Goal: Task Accomplishment & Management: Manage account settings

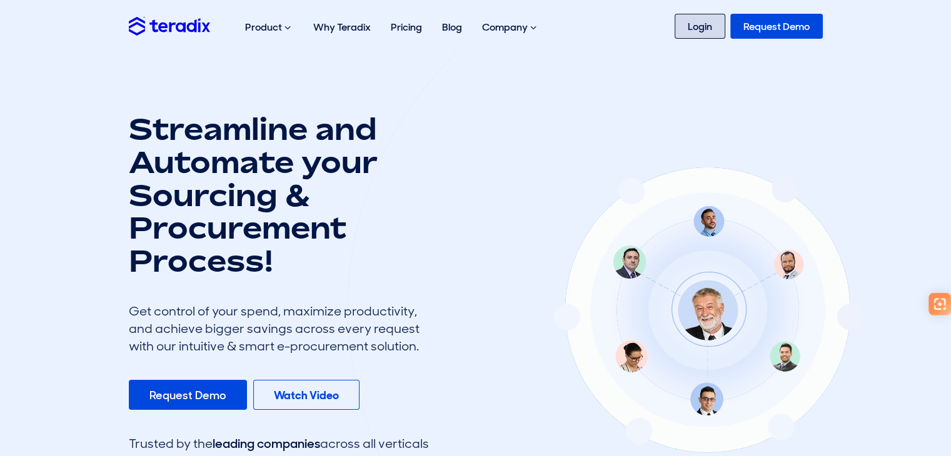
click at [718, 18] on link "Login" at bounding box center [700, 26] width 51 height 25
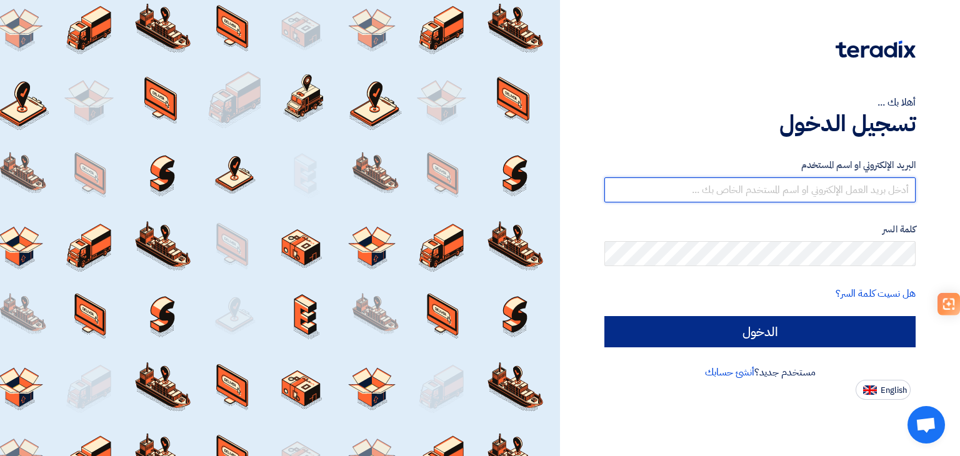
type input "[EMAIL_ADDRESS][DOMAIN_NAME]"
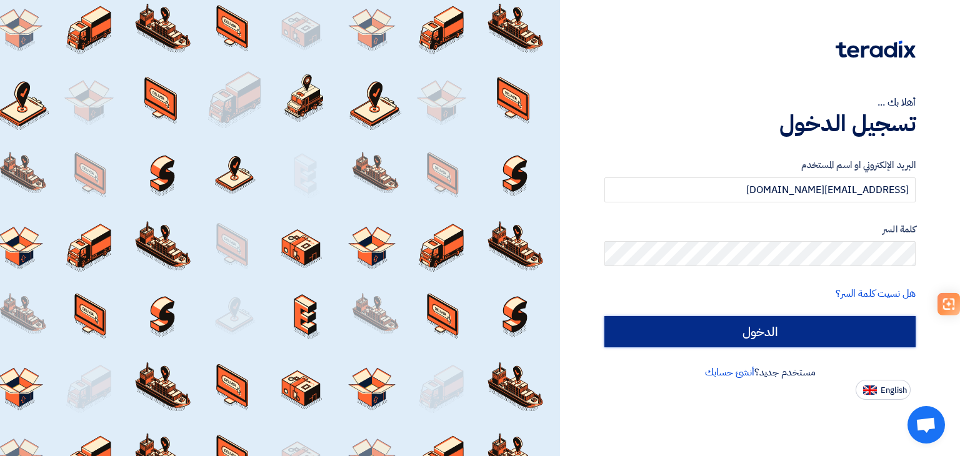
click at [743, 343] on input "الدخول" at bounding box center [760, 331] width 311 height 31
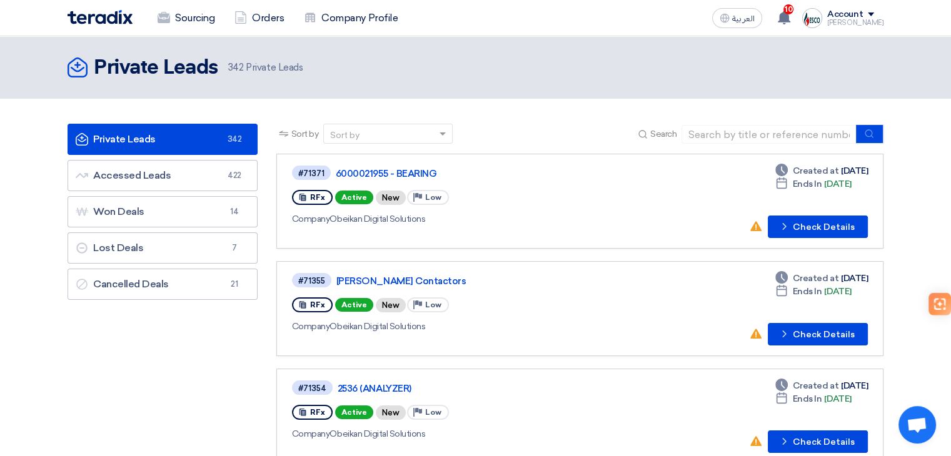
drag, startPoint x: 425, startPoint y: 166, endPoint x: 468, endPoint y: 116, distance: 66.5
click at [480, 86] on header "Private Leads Private Leads 342 Private Leads" at bounding box center [475, 67] width 951 height 63
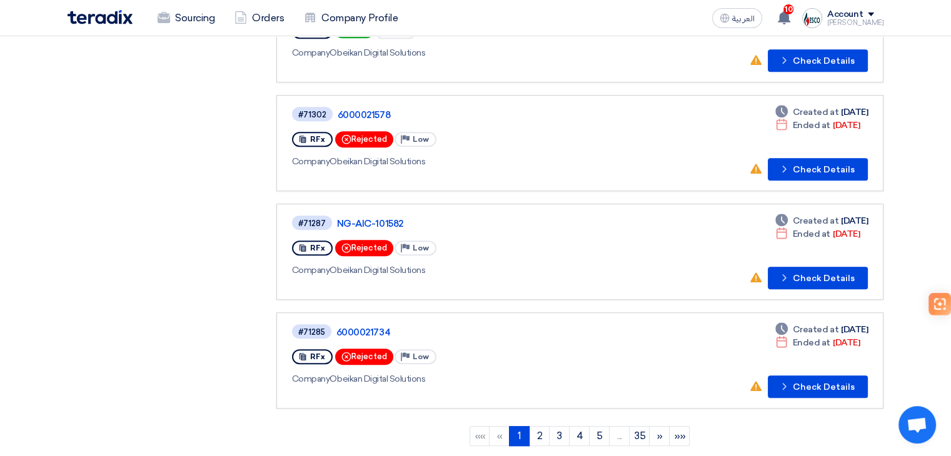
scroll to position [813, 0]
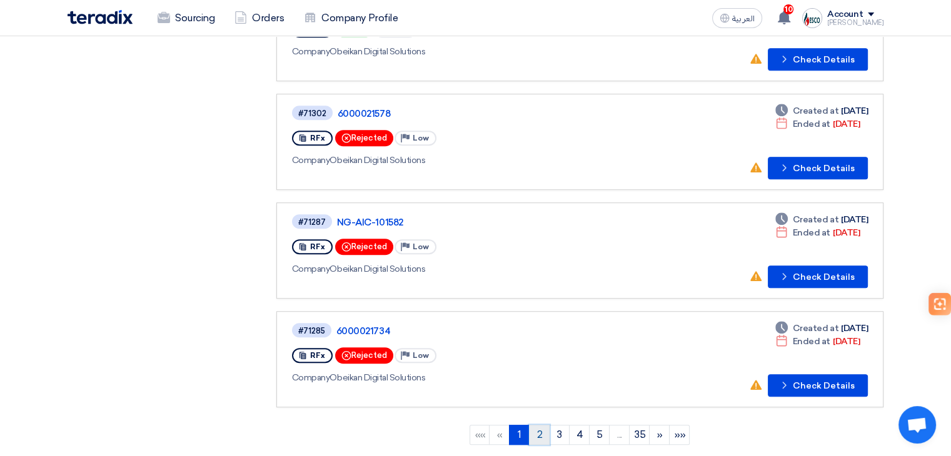
click at [533, 430] on link "2" at bounding box center [539, 435] width 21 height 20
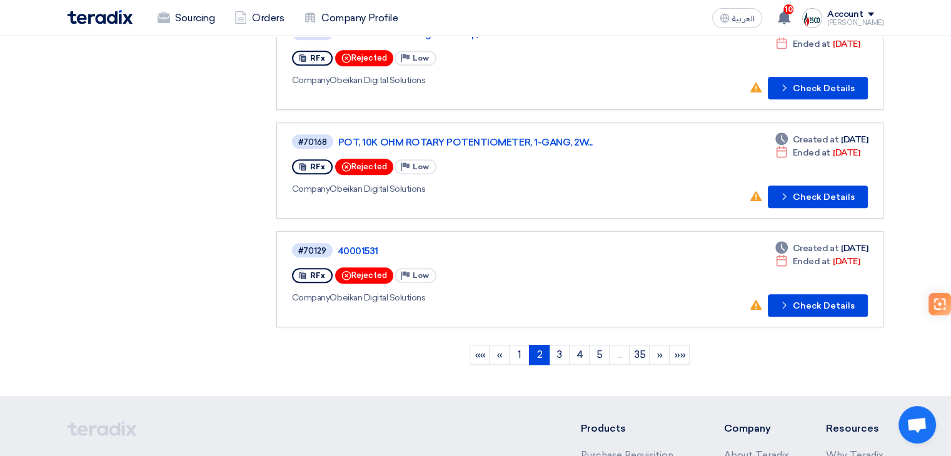
scroll to position [938, 0]
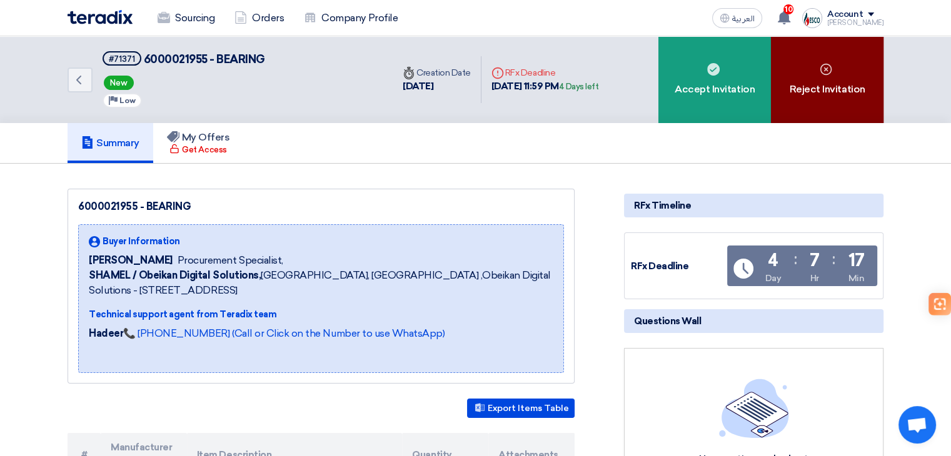
click at [838, 120] on div "Reject Invitation" at bounding box center [827, 79] width 113 height 87
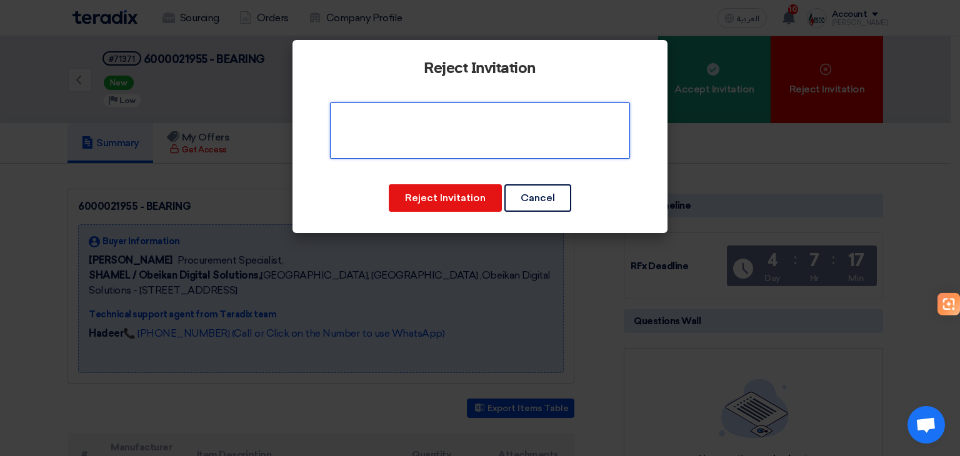
click at [484, 123] on textarea at bounding box center [480, 131] width 300 height 56
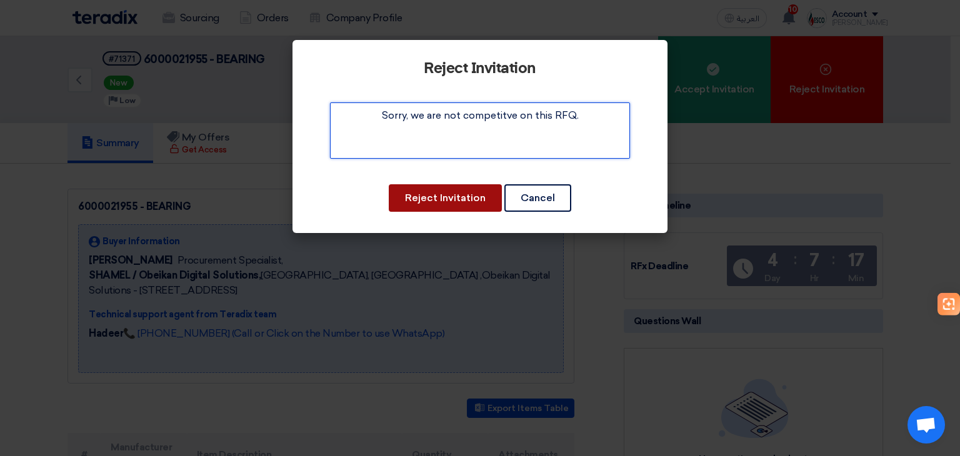
type textarea "Sorry, we are not competitve on this RFQ."
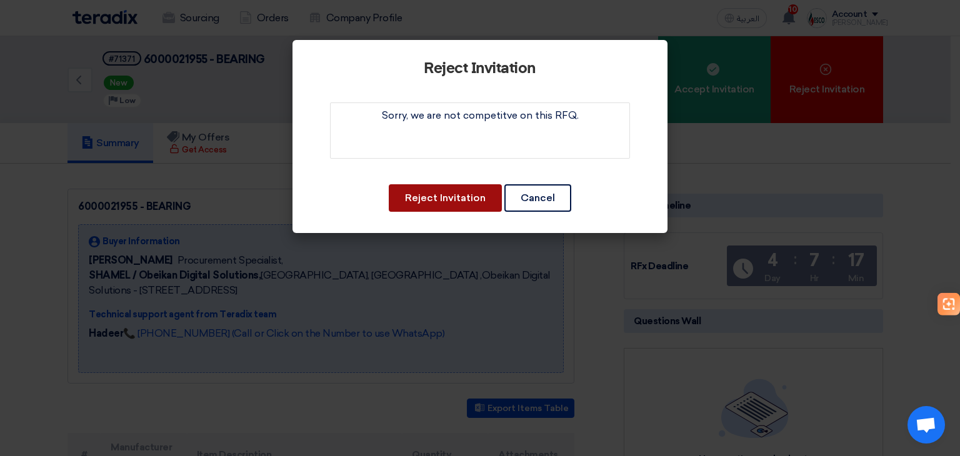
click at [465, 206] on button "Reject Invitation" at bounding box center [445, 198] width 113 height 28
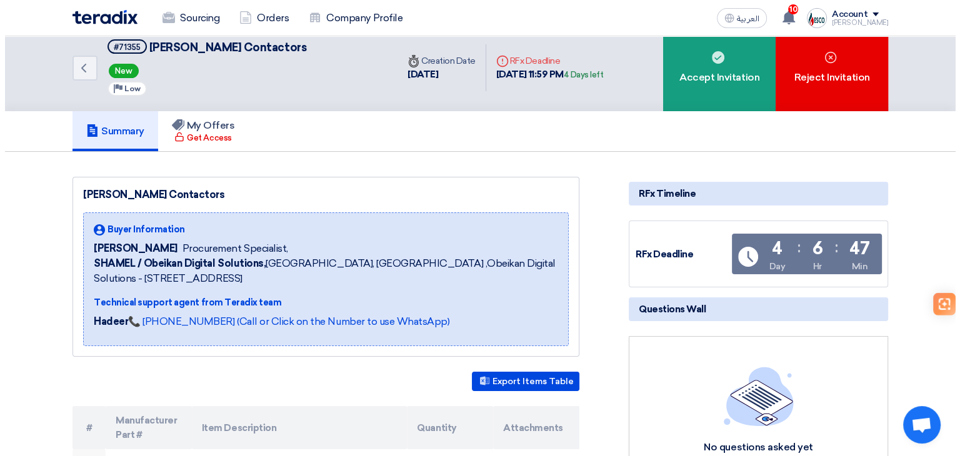
scroll to position [2, 0]
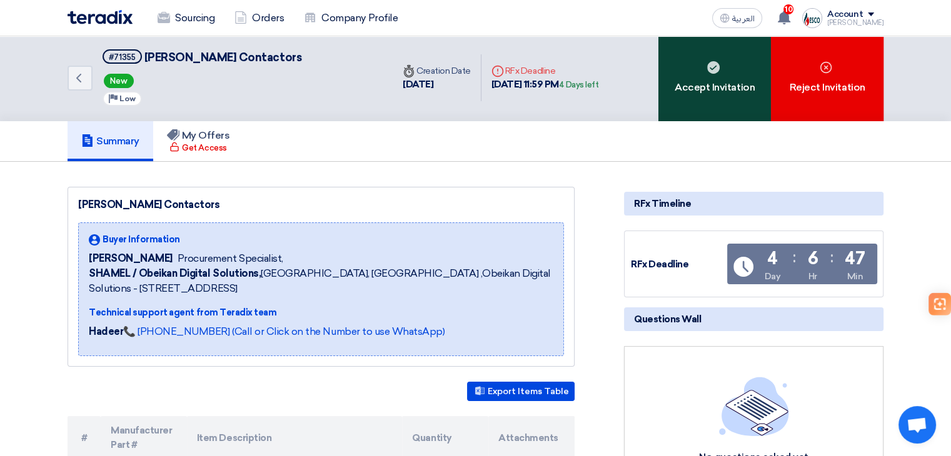
click at [742, 71] on div "Accept Invitation" at bounding box center [714, 77] width 113 height 87
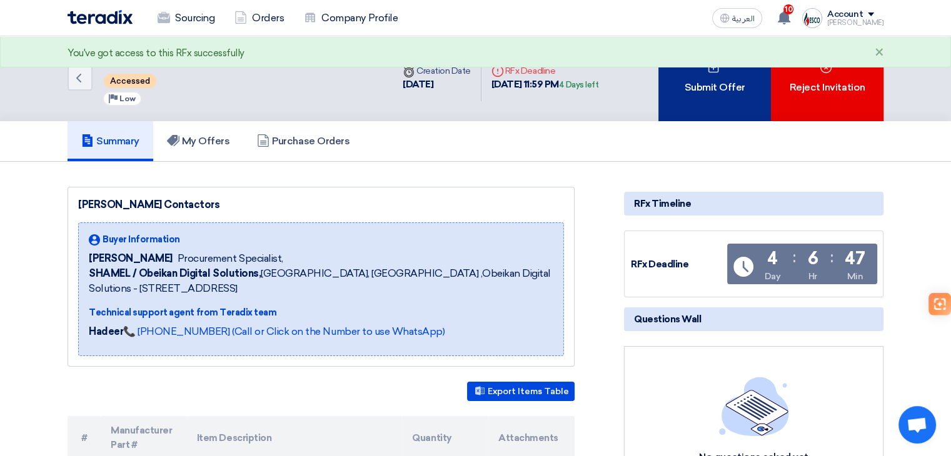
click at [745, 89] on div "Submit Offer" at bounding box center [714, 77] width 113 height 87
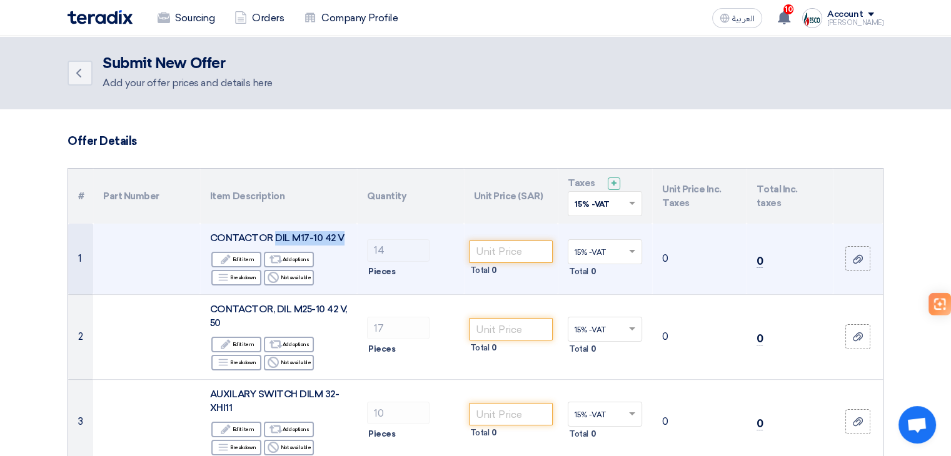
drag, startPoint x: 275, startPoint y: 237, endPoint x: 346, endPoint y: 231, distance: 71.5
click at [346, 231] on div "CONTACTOR DIL M17-10 42 V" at bounding box center [278, 238] width 137 height 14
copy span "DIL M17-10 42 V"
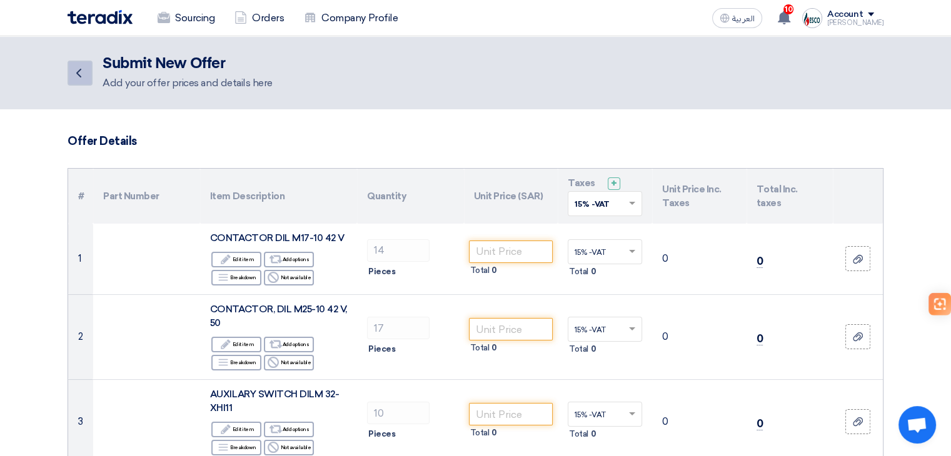
click at [83, 71] on icon "Back" at bounding box center [78, 73] width 15 height 15
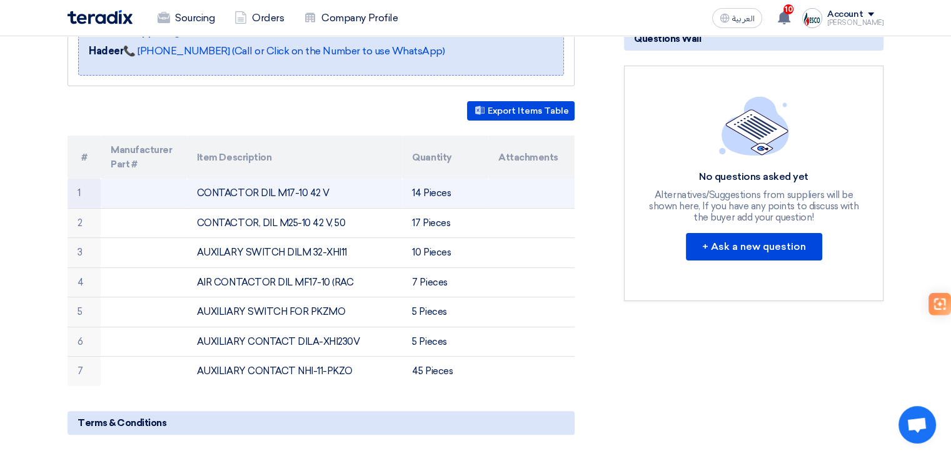
scroll to position [315, 0]
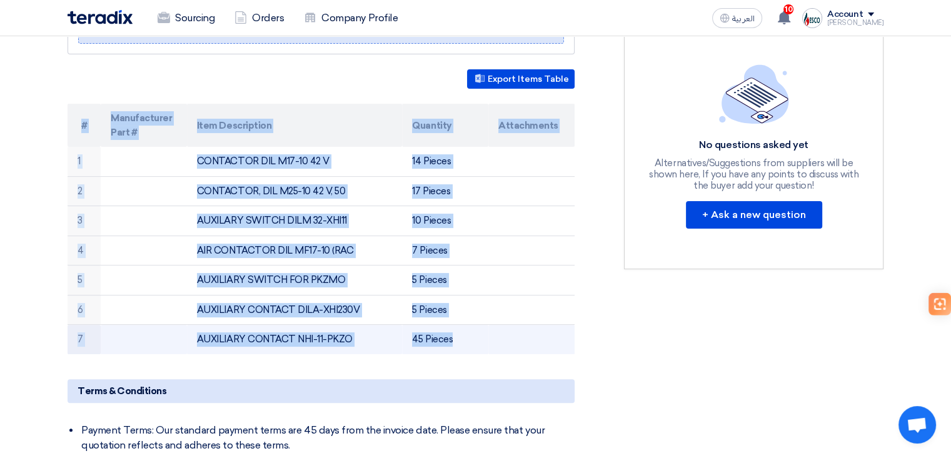
drag, startPoint x: 78, startPoint y: 118, endPoint x: 525, endPoint y: 336, distance: 497.8
click at [525, 336] on table "# Manufacturer Part # Item Description Quantity Attachments 1 CONTACTOR DIL M17…" at bounding box center [321, 229] width 507 height 251
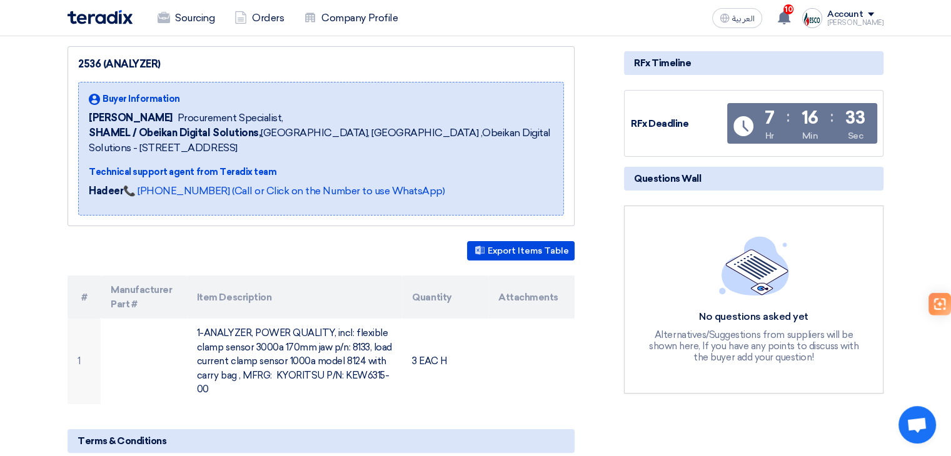
scroll to position [188, 0]
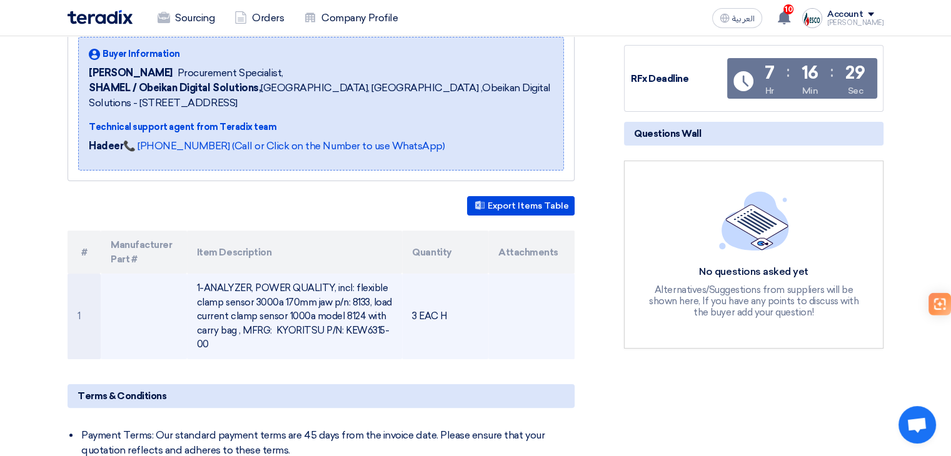
drag, startPoint x: 340, startPoint y: 324, endPoint x: 368, endPoint y: 339, distance: 31.3
click at [368, 339] on td "1-ANALYZER, POWER QUALITY, incl: flexible clamp sensor 3000a 170mm jaw p/n: 813…" at bounding box center [295, 317] width 216 height 86
copy td "KEW6315-00"
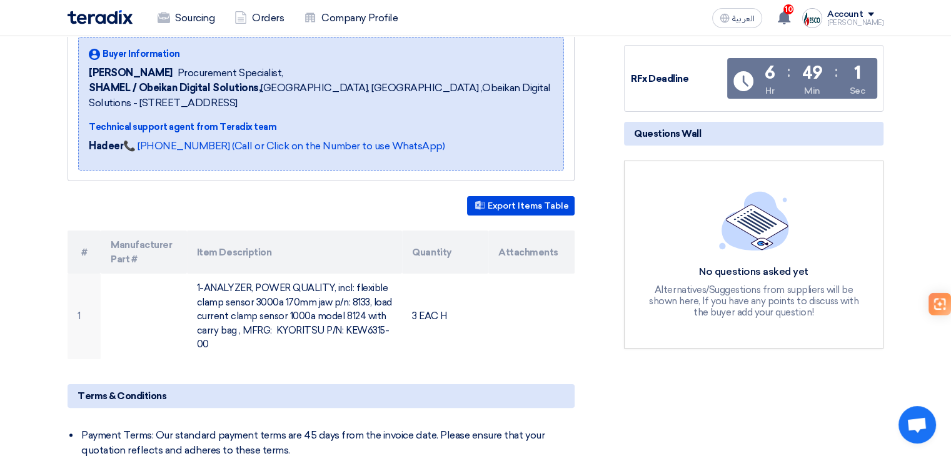
copy td "KEW6315-00"
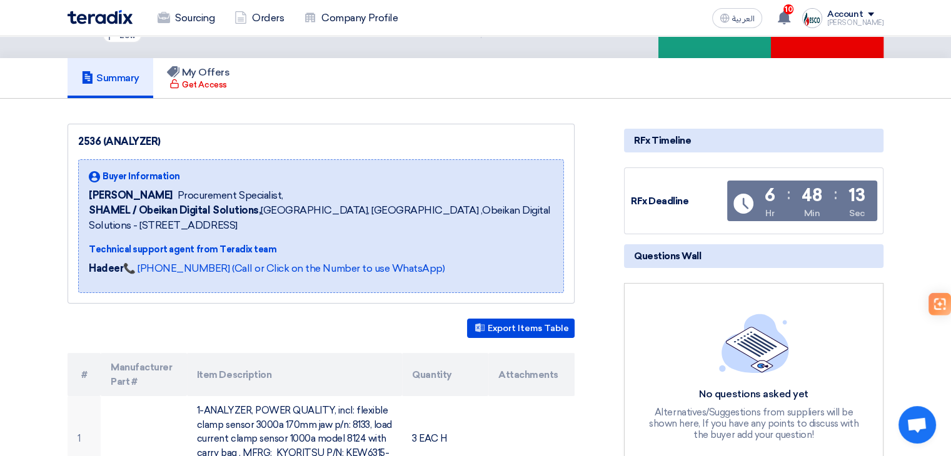
scroll to position [0, 0]
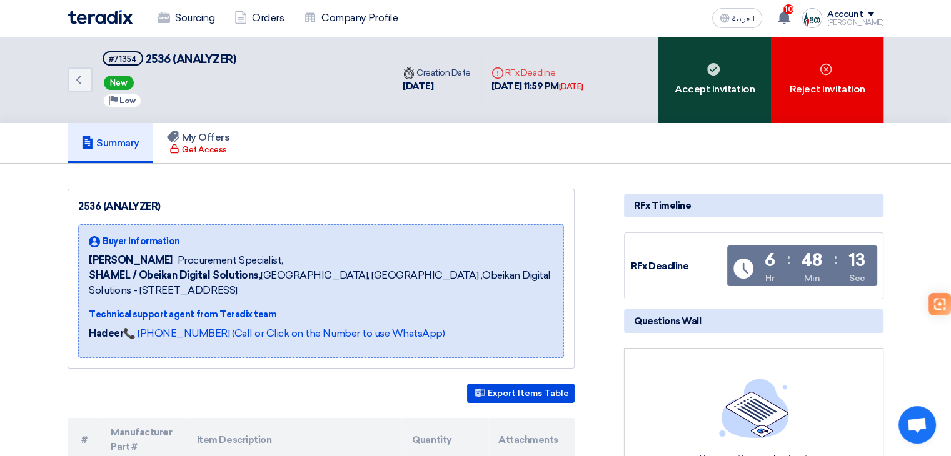
click at [740, 56] on div "Accept Invitation" at bounding box center [714, 79] width 113 height 87
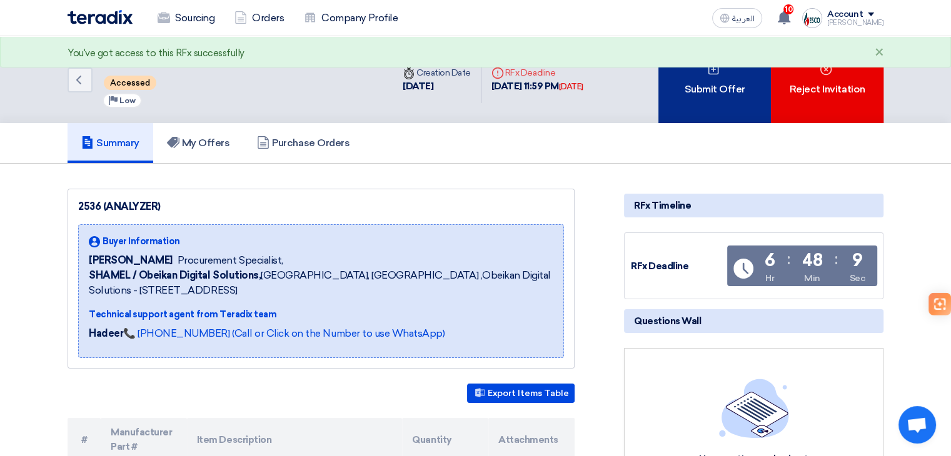
click at [735, 84] on div "Submit Offer" at bounding box center [714, 79] width 113 height 87
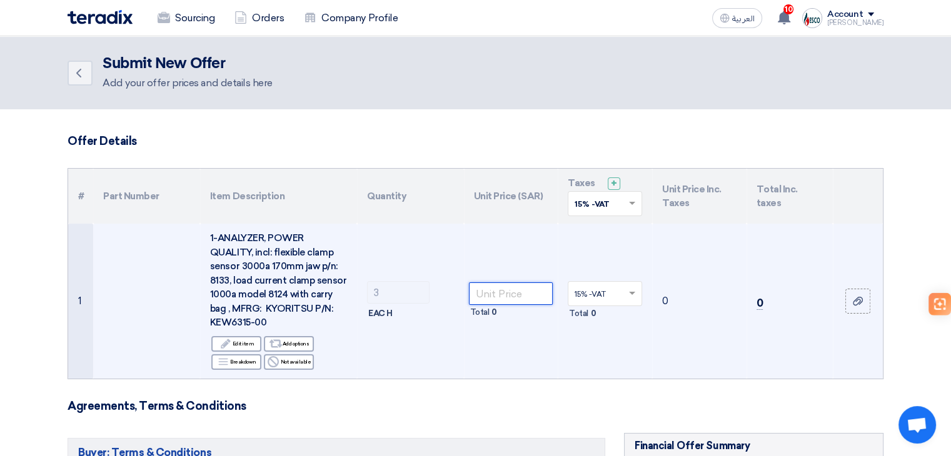
click at [528, 301] on input "number" at bounding box center [511, 294] width 84 height 23
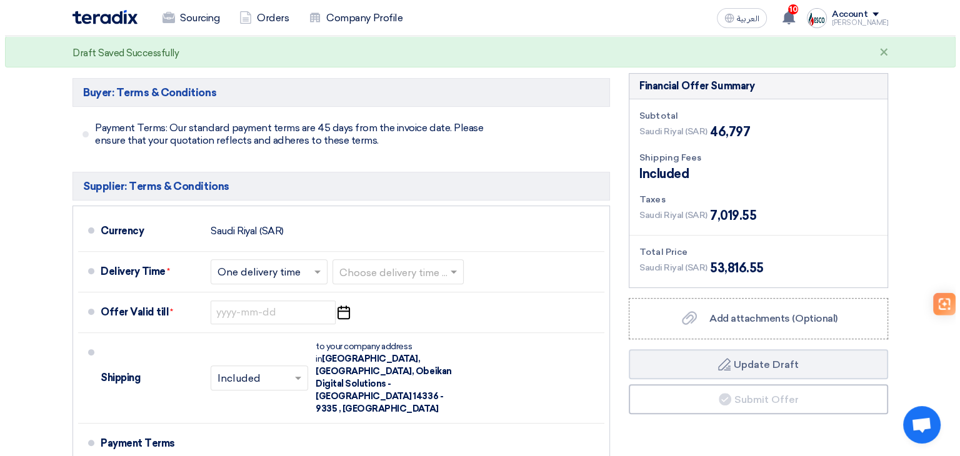
scroll to position [458, 0]
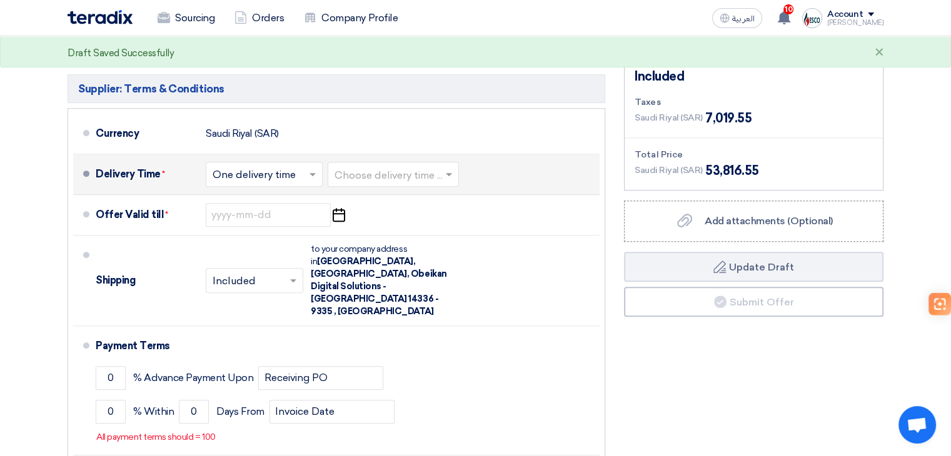
type input "15599"
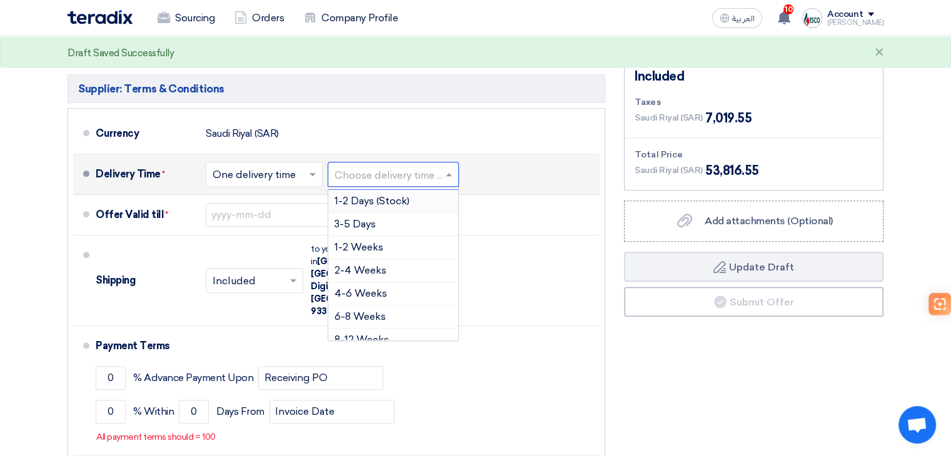
click at [384, 177] on input "text" at bounding box center [394, 175] width 119 height 18
click at [377, 306] on div "6-8 Weeks" at bounding box center [393, 317] width 130 height 23
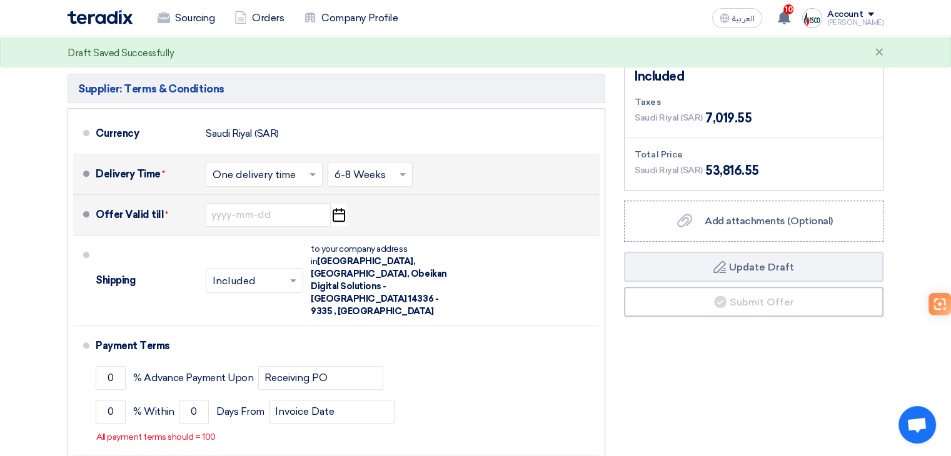
click at [345, 211] on icon "Pick a date" at bounding box center [338, 215] width 17 height 23
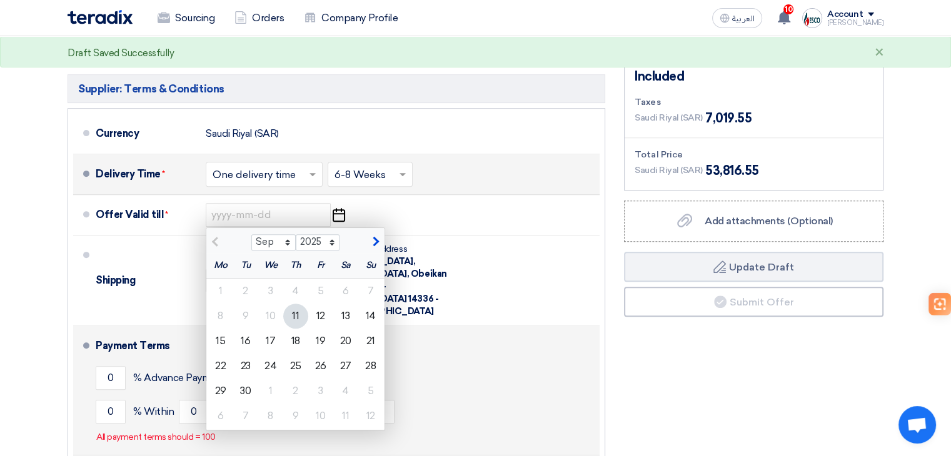
drag, startPoint x: 304, startPoint y: 331, endPoint x: 226, endPoint y: 368, distance: 85.9
click at [303, 331] on div "18" at bounding box center [295, 341] width 25 height 25
type input "9/18/2025"
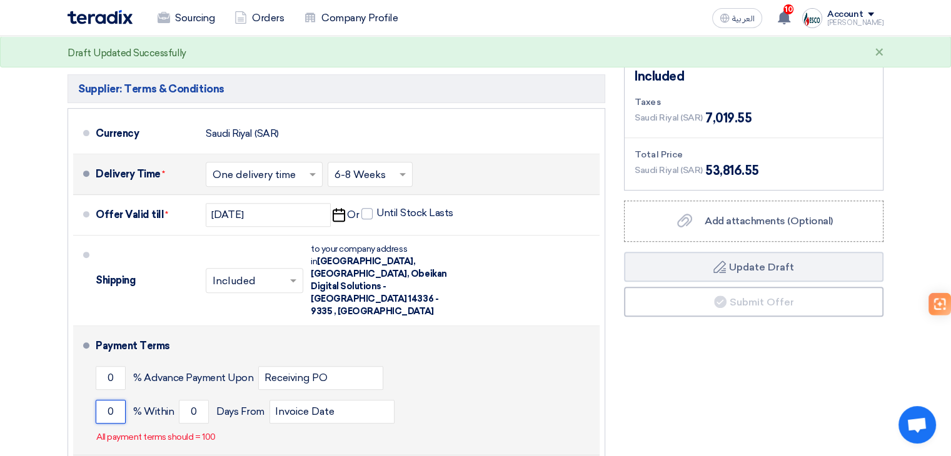
click at [118, 400] on input "0" at bounding box center [111, 412] width 30 height 24
type input "100"
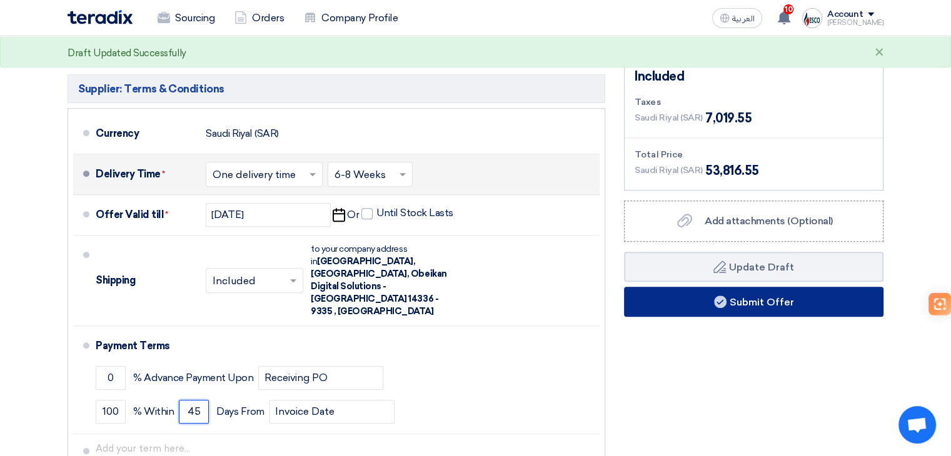
type input "45"
click at [762, 298] on button "Submit Offer" at bounding box center [753, 302] width 259 height 30
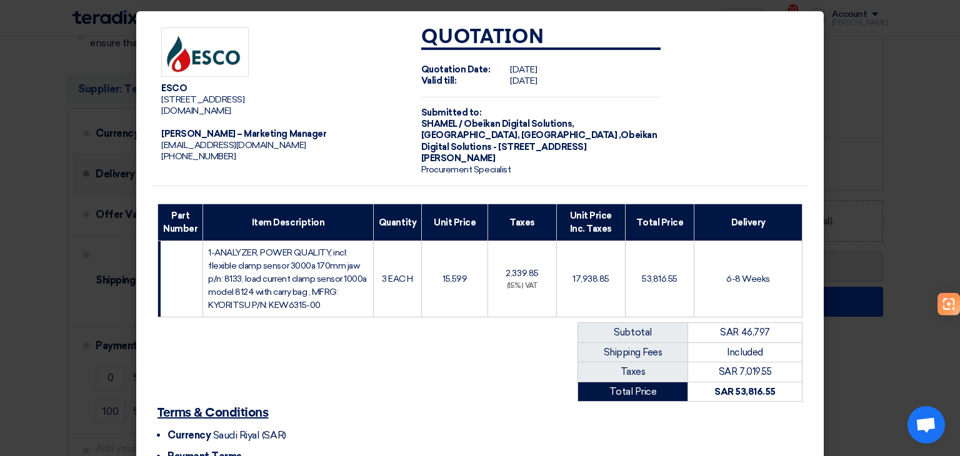
scroll to position [138, 0]
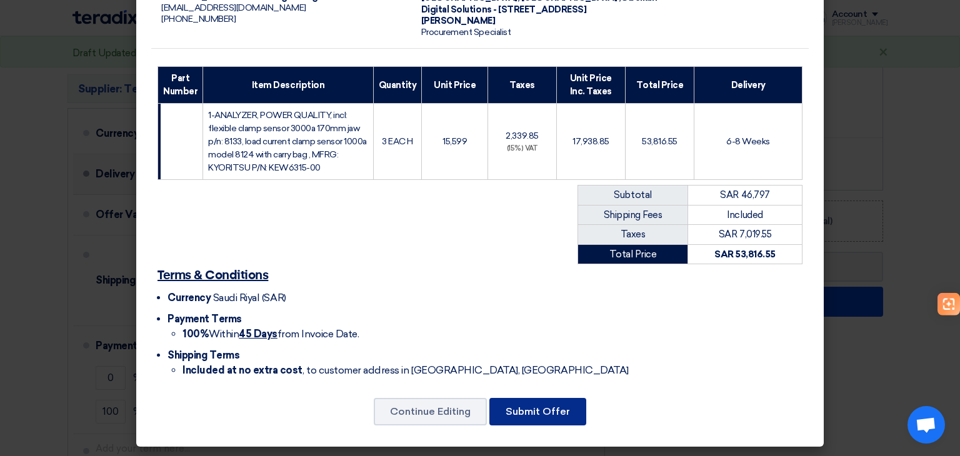
drag, startPoint x: 530, startPoint y: 417, endPoint x: 555, endPoint y: 391, distance: 36.7
click at [530, 418] on button "Submit Offer" at bounding box center [538, 412] width 97 height 28
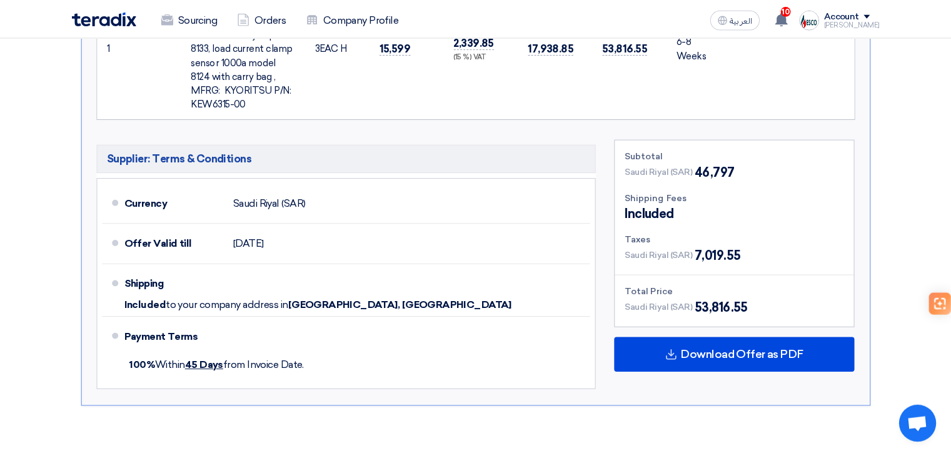
scroll to position [50, 0]
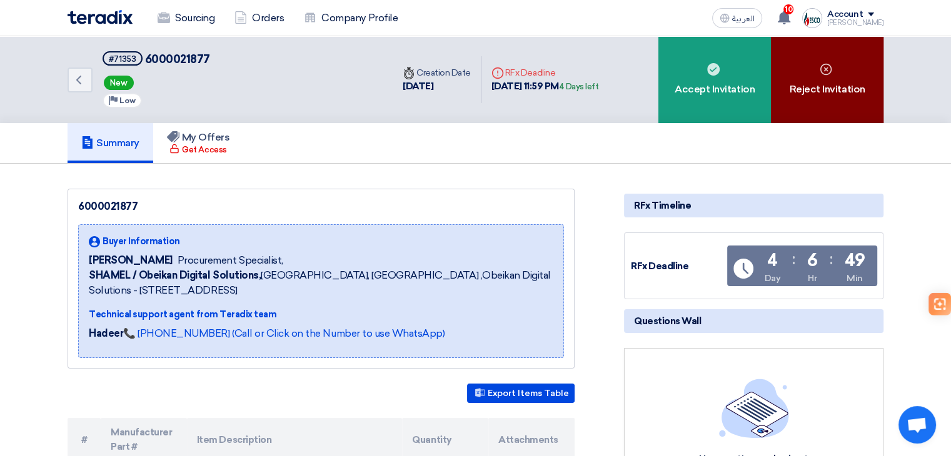
click at [860, 90] on div "Reject Invitation" at bounding box center [827, 79] width 113 height 87
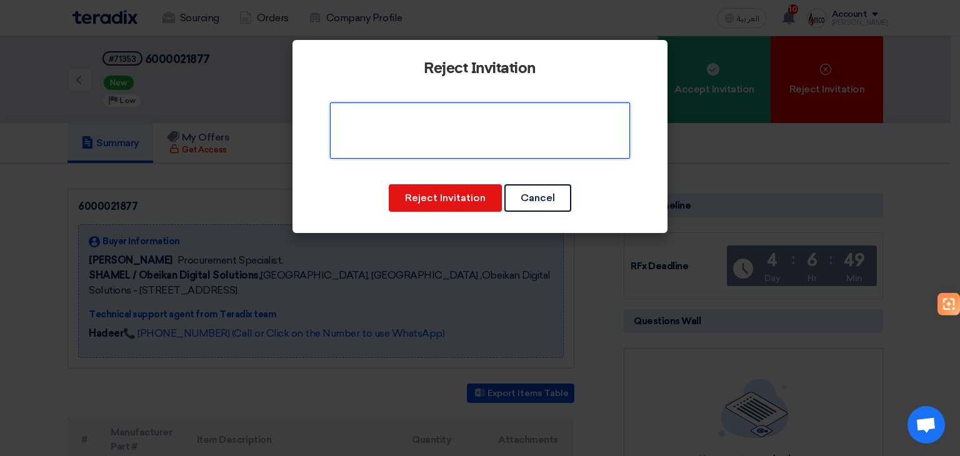
click at [491, 147] on textarea at bounding box center [480, 131] width 300 height 56
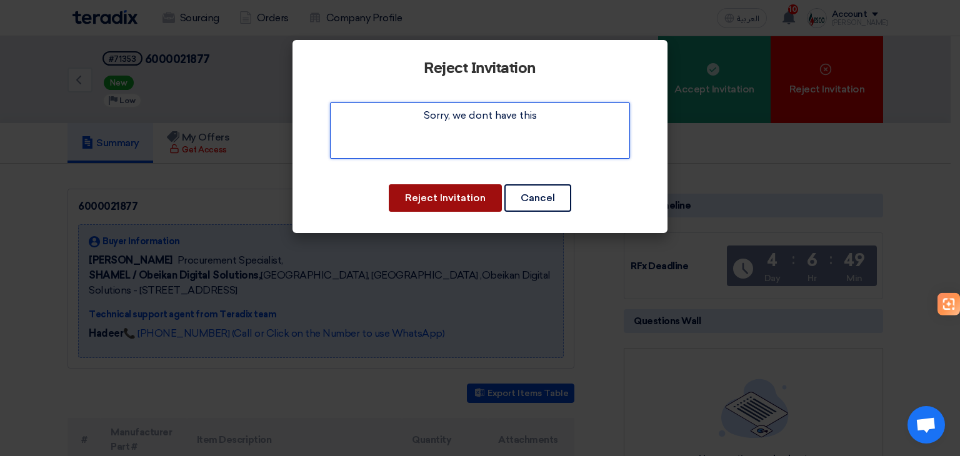
type textarea "Sorry, we dont have this"
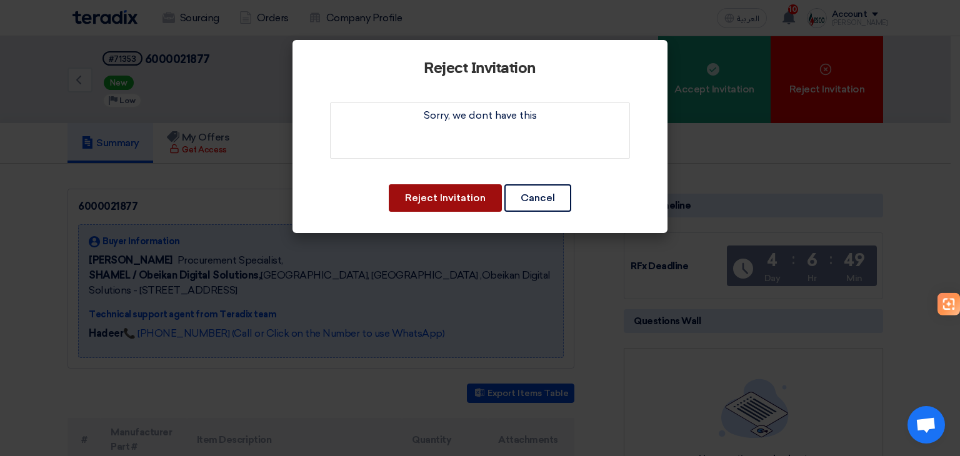
click at [465, 188] on button "Reject Invitation" at bounding box center [445, 198] width 113 height 28
click at [465, 194] on button "Reject Invitation" at bounding box center [445, 198] width 113 height 28
click at [446, 202] on button "Reject Invitation" at bounding box center [445, 198] width 113 height 28
click at [474, 191] on button "Reject Invitation" at bounding box center [445, 198] width 113 height 28
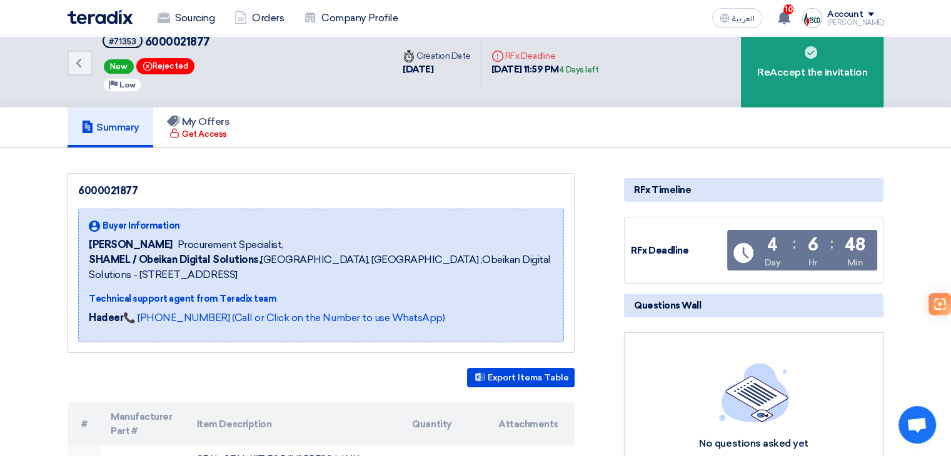
scroll to position [15, 0]
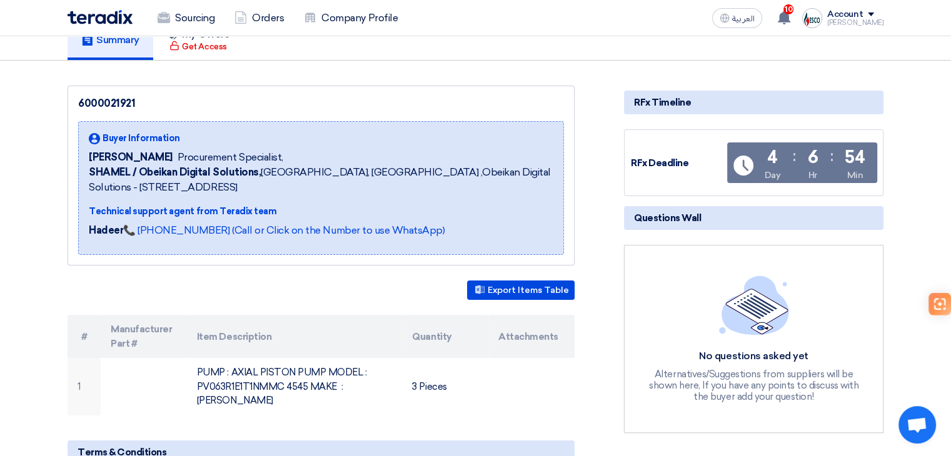
scroll to position [125, 0]
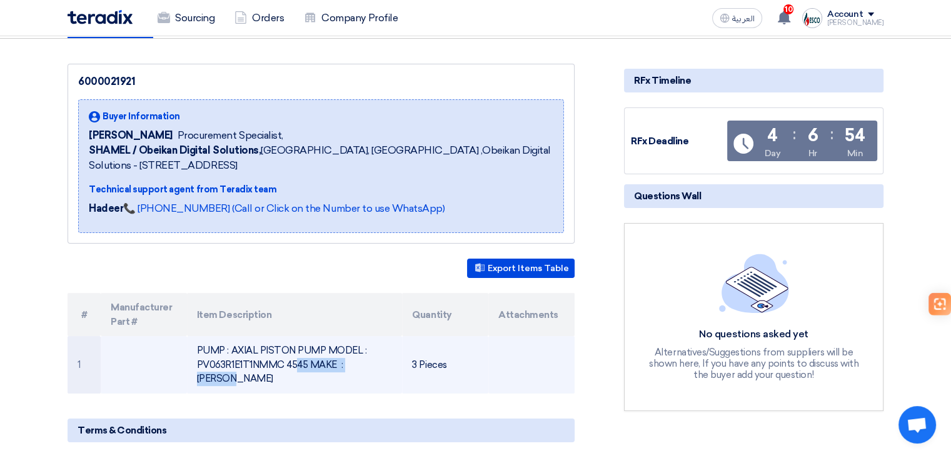
drag, startPoint x: 200, startPoint y: 360, endPoint x: 304, endPoint y: 364, distance: 104.5
click at [304, 364] on td "PUMP : AXIAL PISTON PUMP MODEL : PV063R1E1T1NMMC 4545 MAKE : [PERSON_NAME]" at bounding box center [295, 365] width 216 height 58
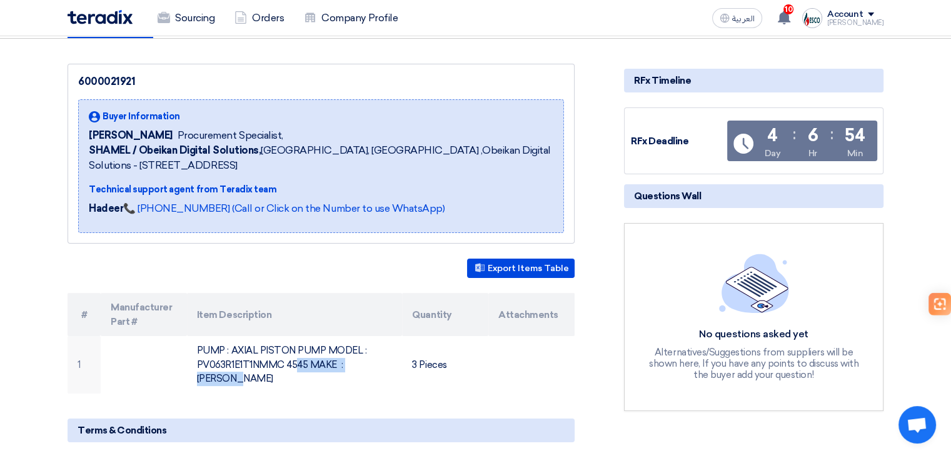
copy td "V063R1E1T1NMMC 4545"
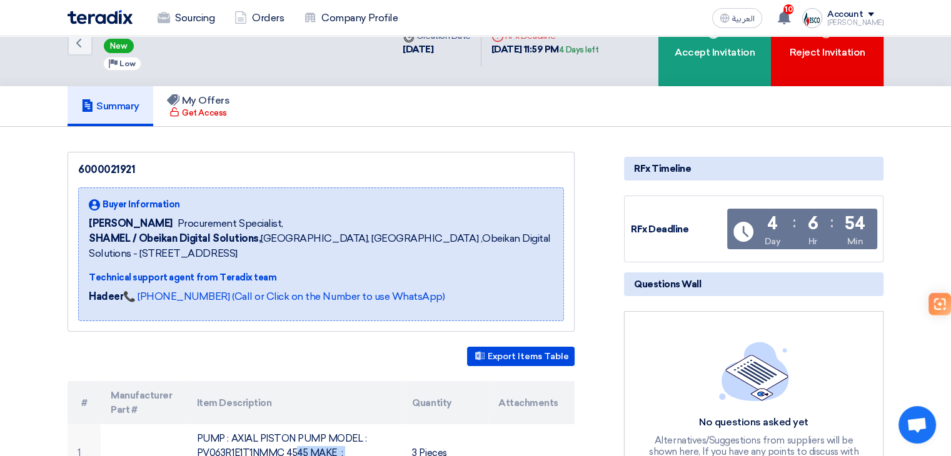
scroll to position [0, 0]
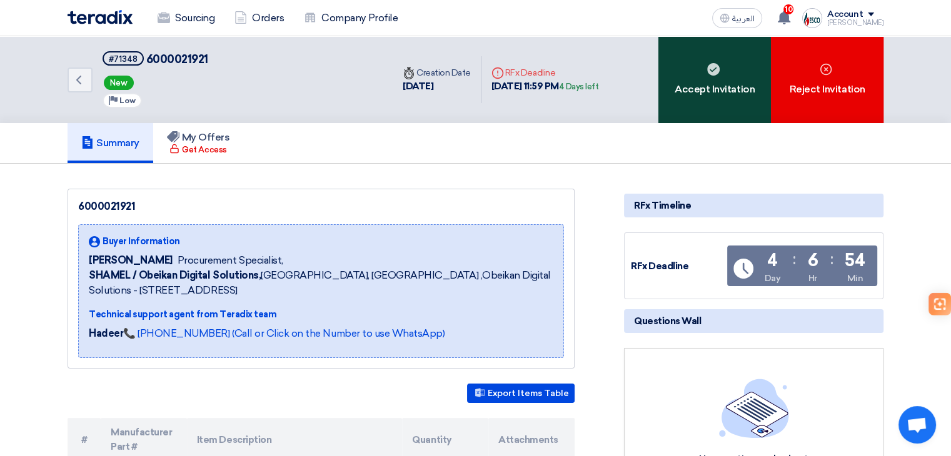
click at [762, 53] on div "Accept Invitation" at bounding box center [714, 79] width 113 height 87
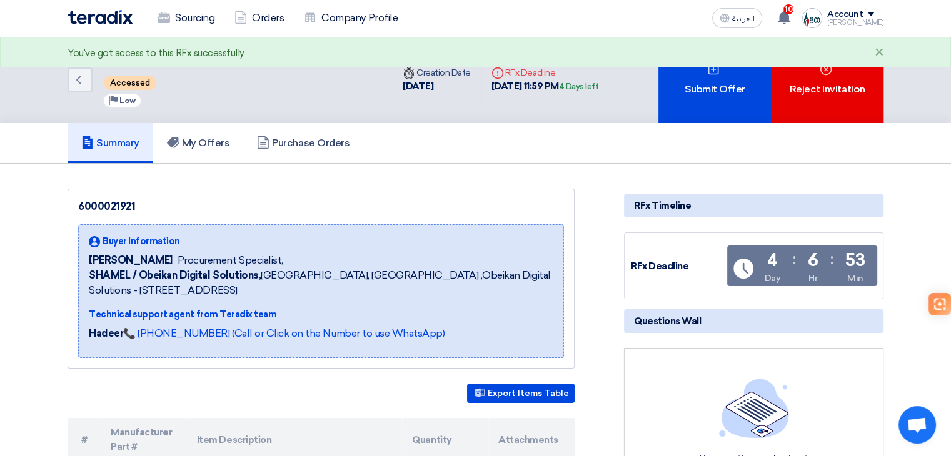
click at [728, 93] on div "Submit Offer" at bounding box center [714, 79] width 113 height 87
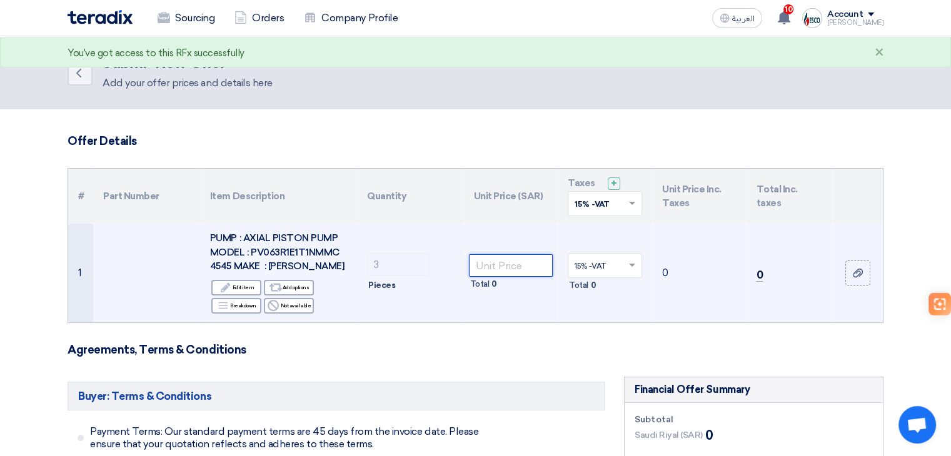
click at [515, 266] on input "number" at bounding box center [511, 265] width 84 height 23
type input "11999"
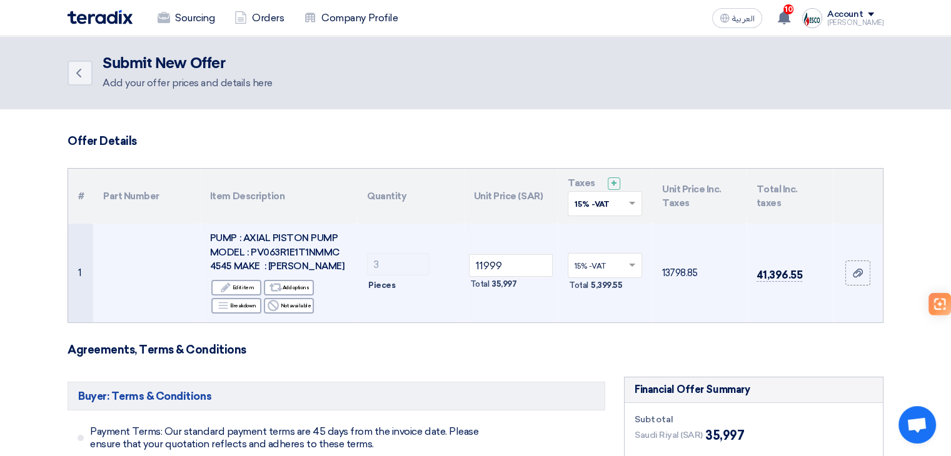
click at [505, 309] on td "11999 Total 35,997" at bounding box center [511, 273] width 94 height 99
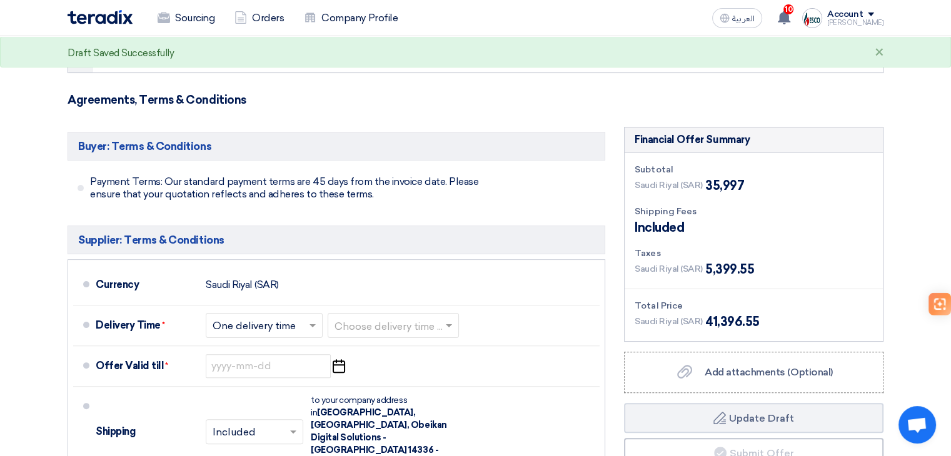
scroll to position [309, 0]
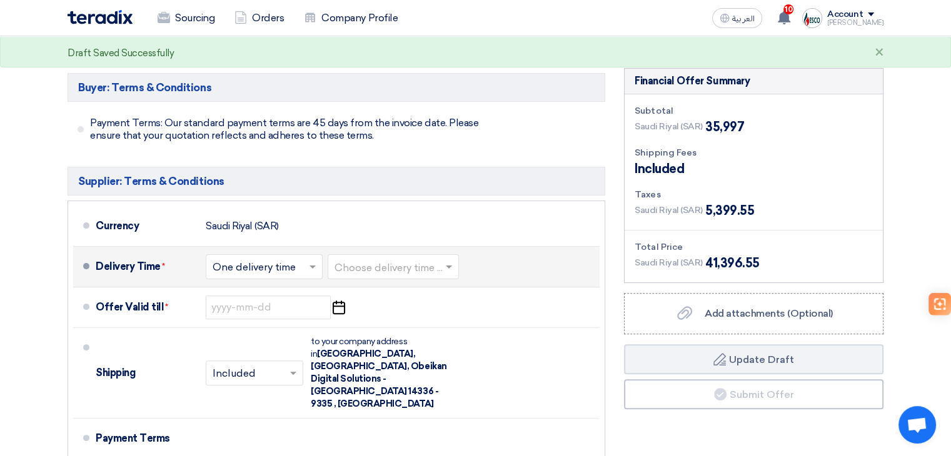
click at [430, 266] on input "text" at bounding box center [394, 268] width 119 height 18
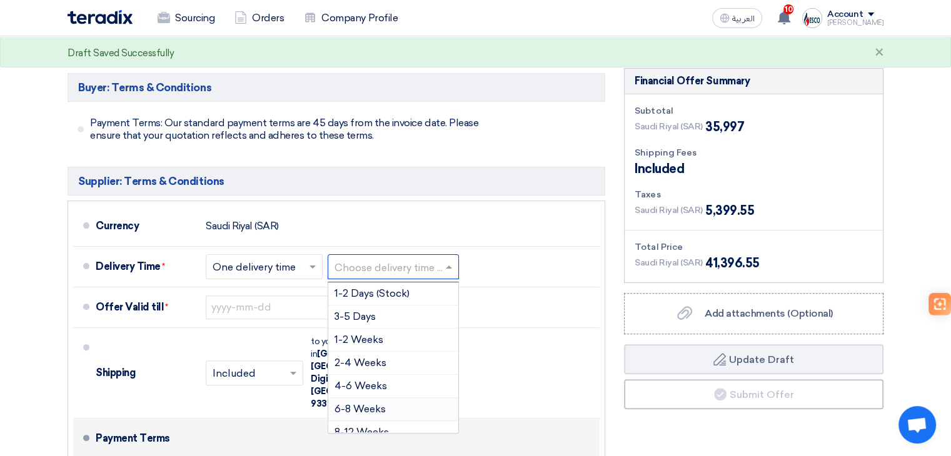
drag, startPoint x: 387, startPoint y: 403, endPoint x: 266, endPoint y: 396, distance: 120.9
click at [387, 403] on div "6-8 Weeks" at bounding box center [393, 409] width 130 height 23
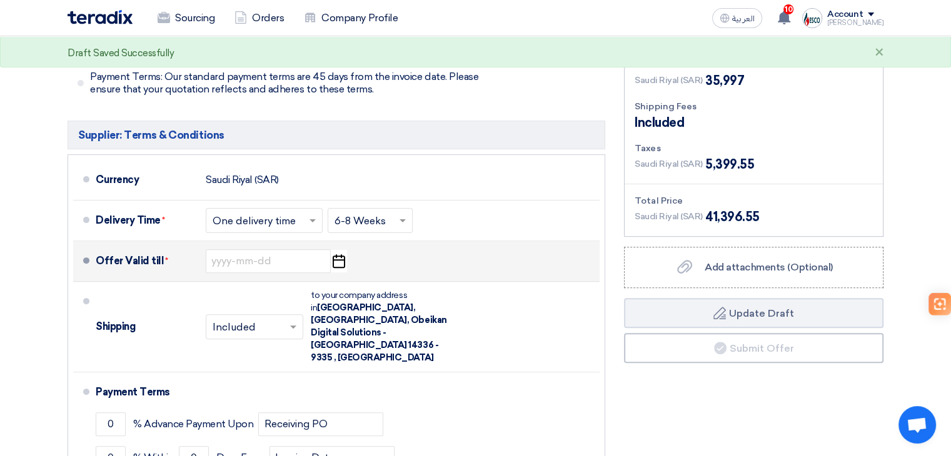
scroll to position [371, 0]
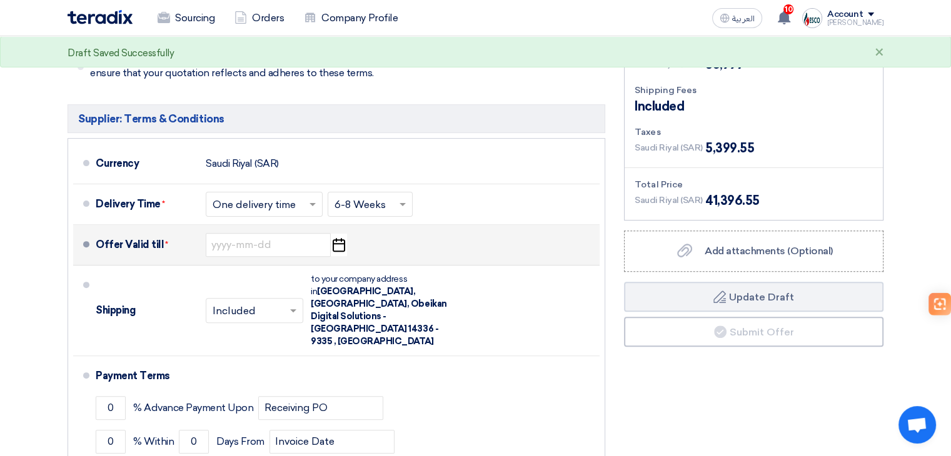
click at [339, 242] on use "button" at bounding box center [339, 245] width 13 height 14
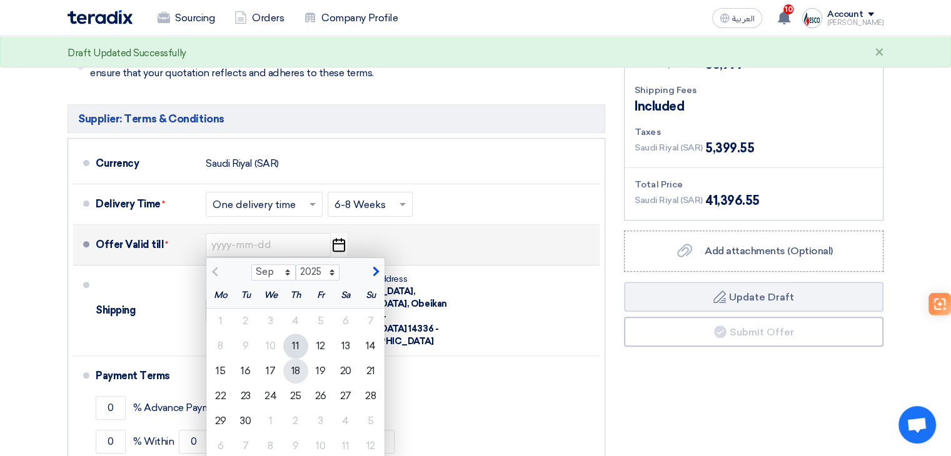
click at [293, 369] on div "18" at bounding box center [295, 371] width 25 height 25
type input "[DATE]"
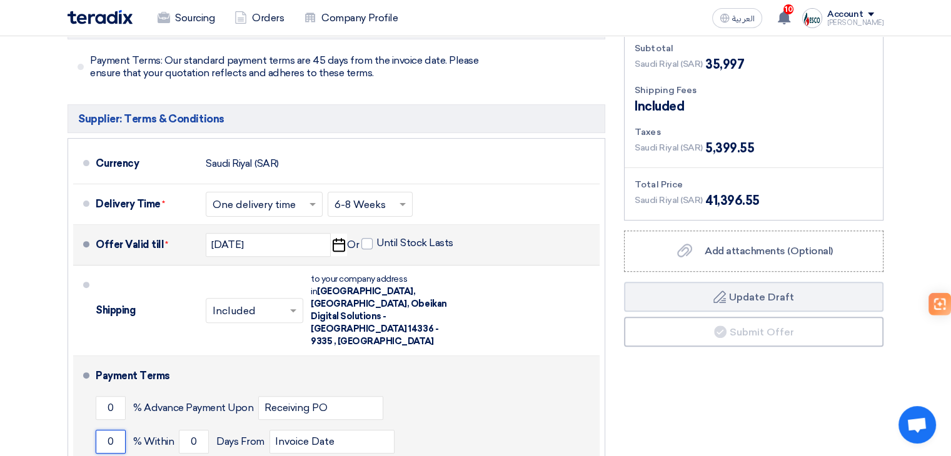
click at [109, 430] on input "0" at bounding box center [111, 442] width 30 height 24
type input "100"
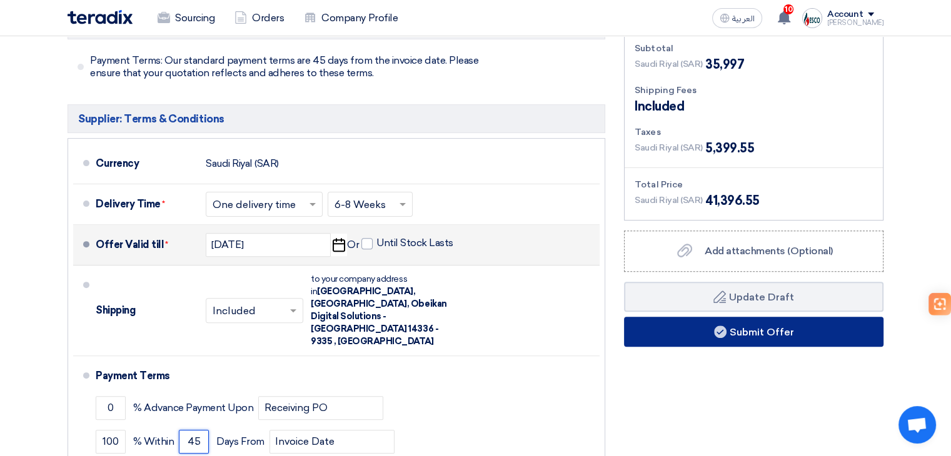
type input "45"
click at [747, 341] on button "Submit Offer" at bounding box center [753, 332] width 259 height 30
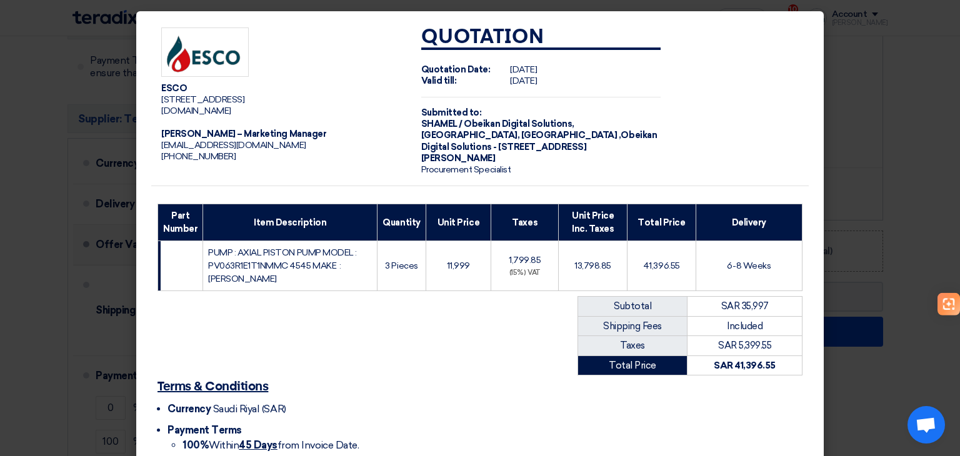
scroll to position [111, 0]
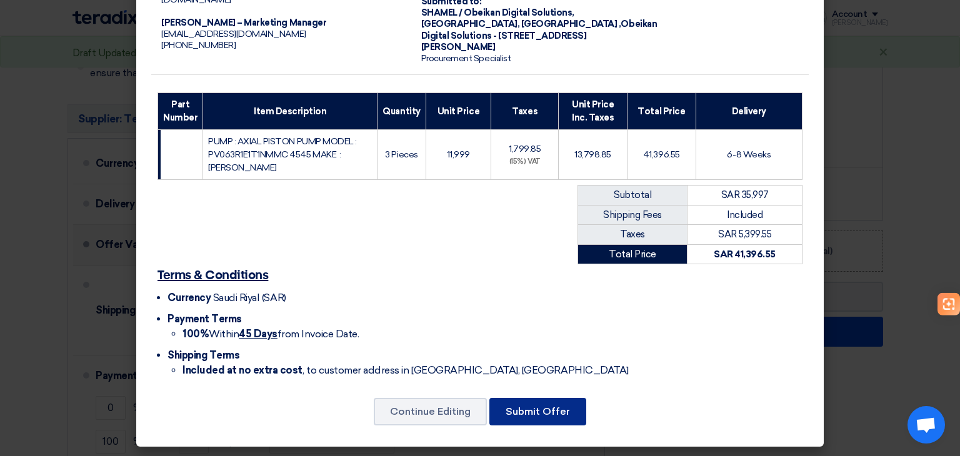
click at [536, 413] on button "Submit Offer" at bounding box center [538, 412] width 97 height 28
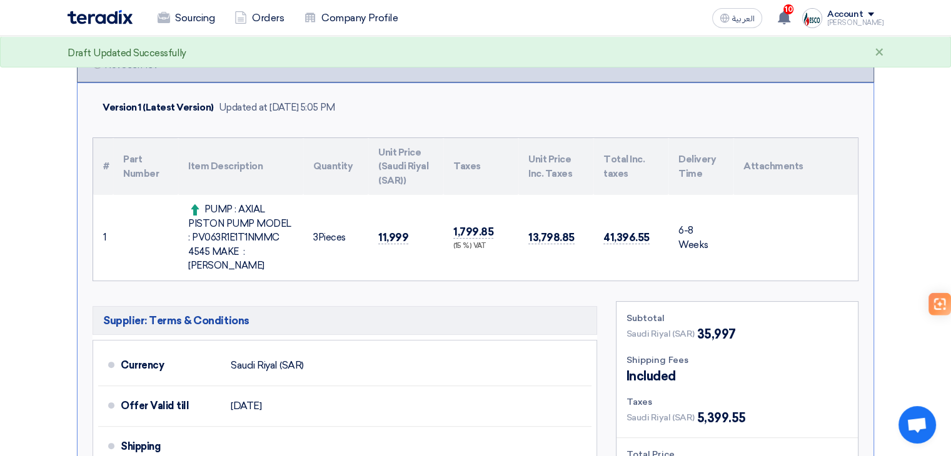
scroll to position [233, 0]
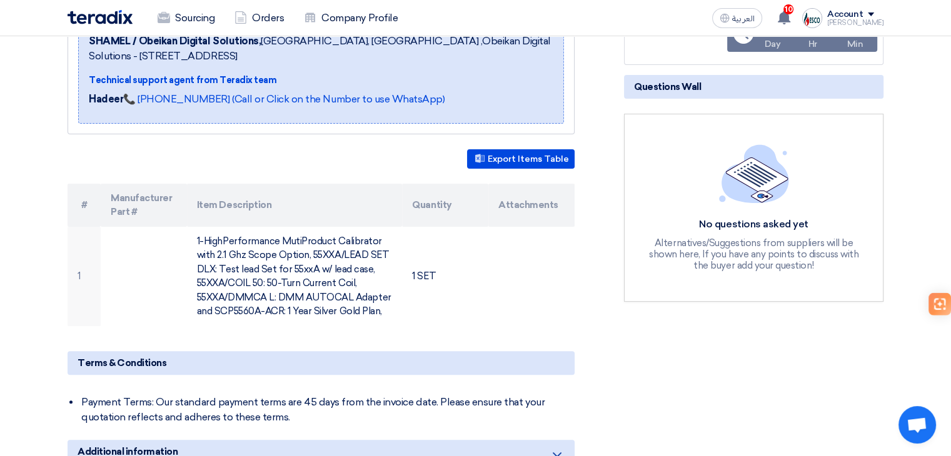
scroll to position [250, 0]
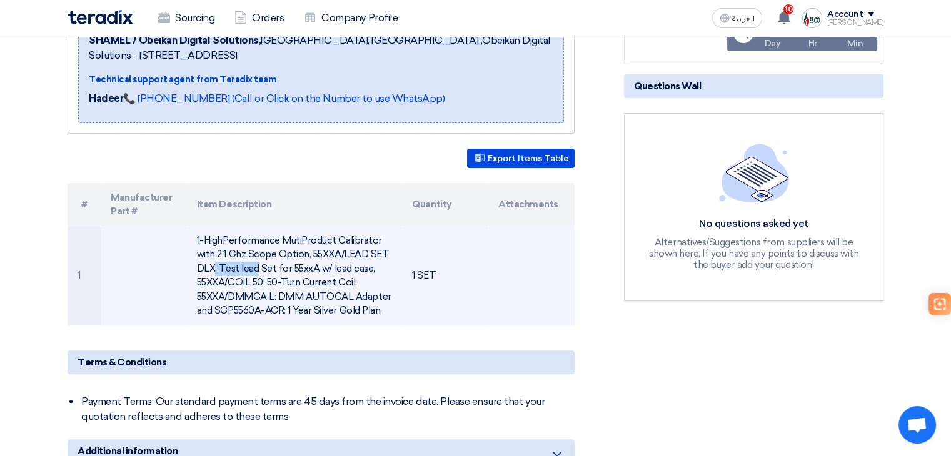
drag, startPoint x: 310, startPoint y: 250, endPoint x: 368, endPoint y: 251, distance: 58.2
click at [368, 251] on td "1-HighPerformance MutiProduct Calibrator with 2.1 Ghz Scope Option, 55XXA/LEAD …" at bounding box center [295, 275] width 216 height 99
copy td "55XXA/LEAD"
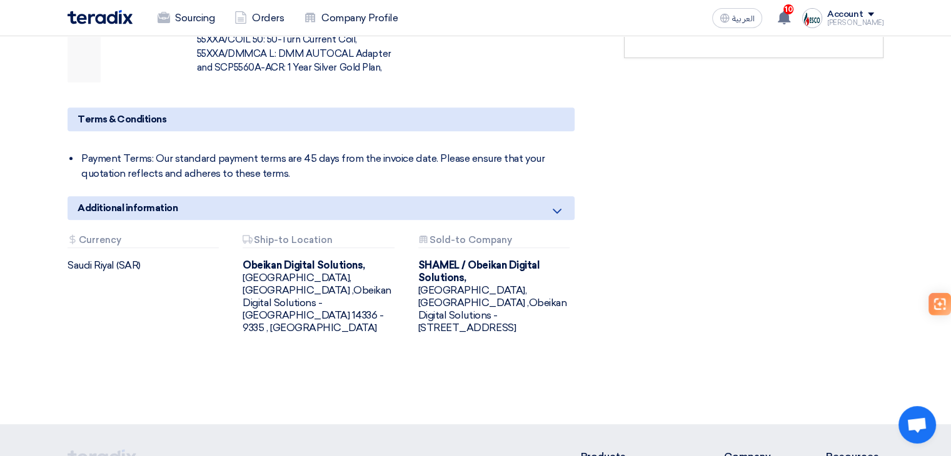
scroll to position [431, 0]
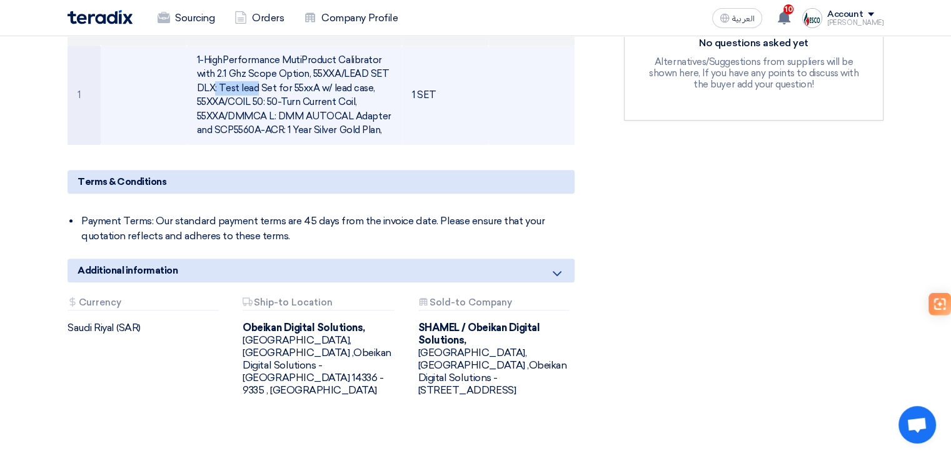
copy td "55XXA/LEAD"
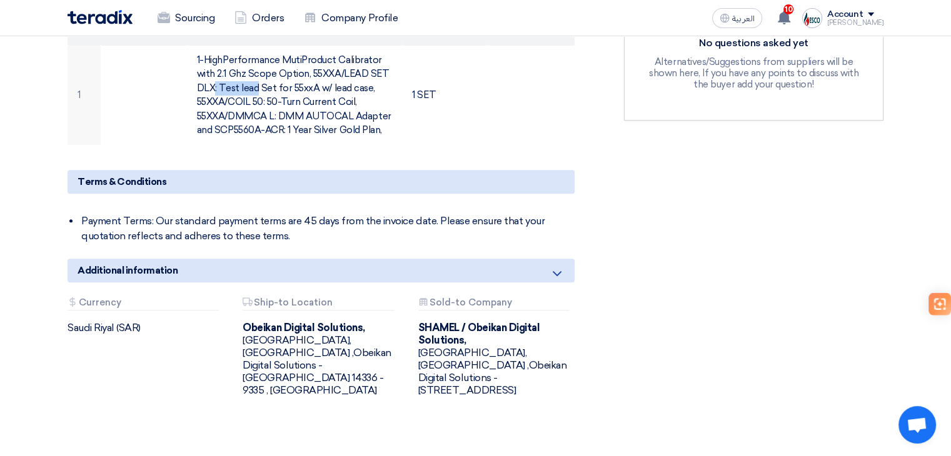
copy td "55XXA/LEAD"
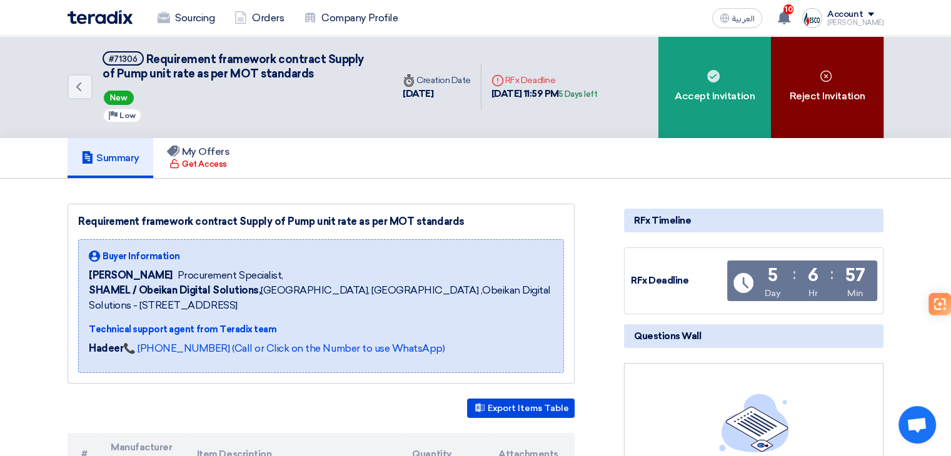
click at [813, 76] on div "Reject Invitation" at bounding box center [827, 87] width 113 height 102
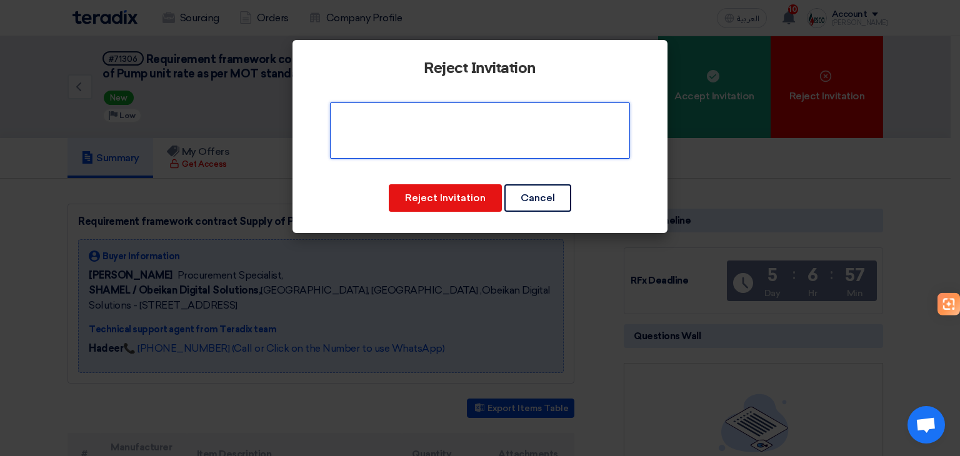
click at [522, 123] on textarea at bounding box center [480, 131] width 300 height 56
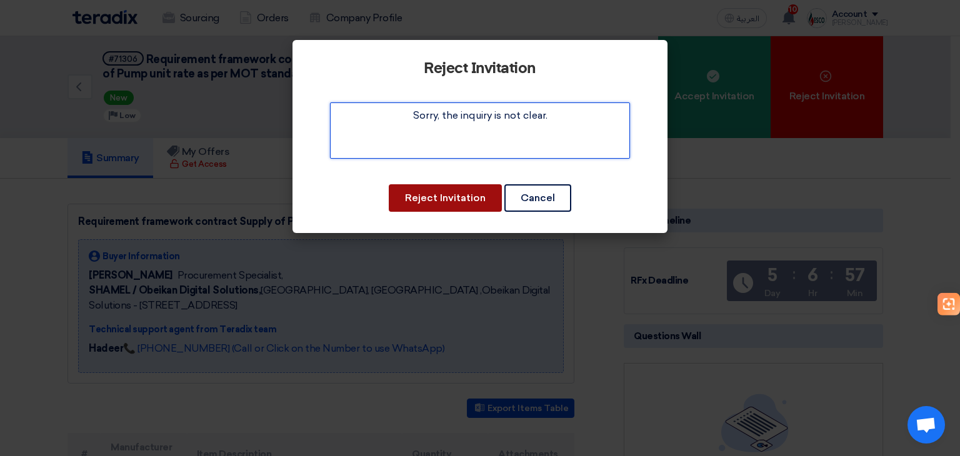
type textarea "Sorry, the inquiry is not clear."
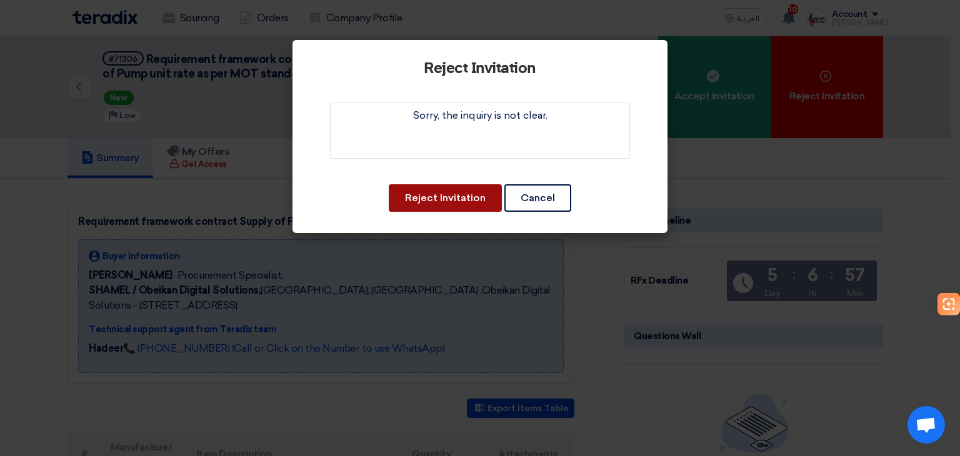
click at [471, 198] on button "Reject Invitation" at bounding box center [445, 198] width 113 height 28
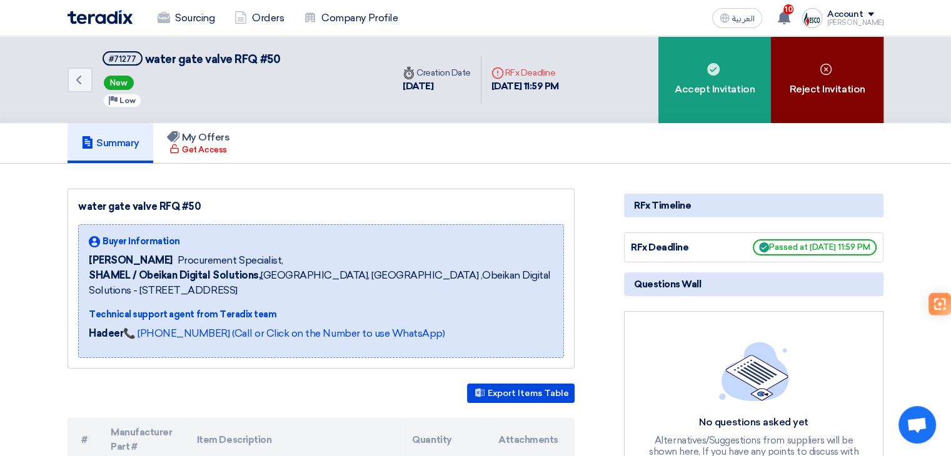
click at [855, 79] on div "Reject Invitation" at bounding box center [827, 79] width 113 height 87
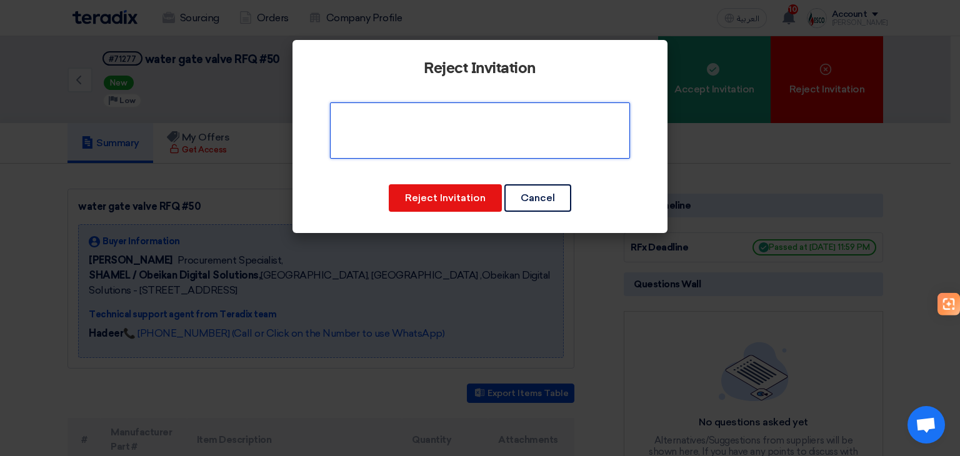
click at [512, 136] on textarea at bounding box center [480, 131] width 300 height 56
type textarea "s"
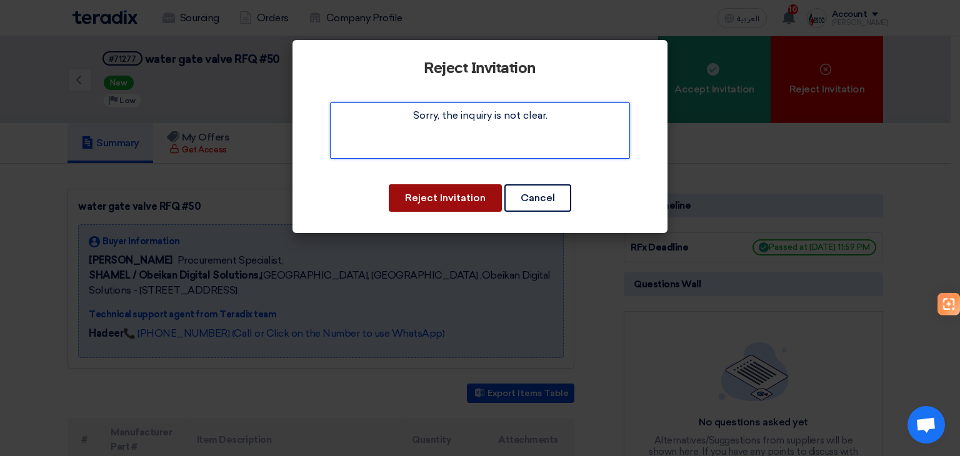
type textarea "Sorry, the inquiry is not clear."
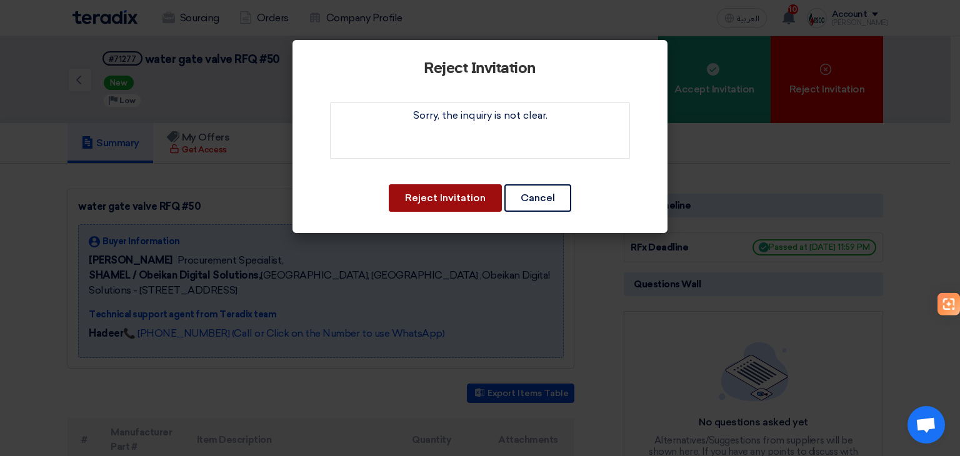
click at [438, 193] on button "Reject Invitation" at bounding box center [445, 198] width 113 height 28
